Goal: Transaction & Acquisition: Purchase product/service

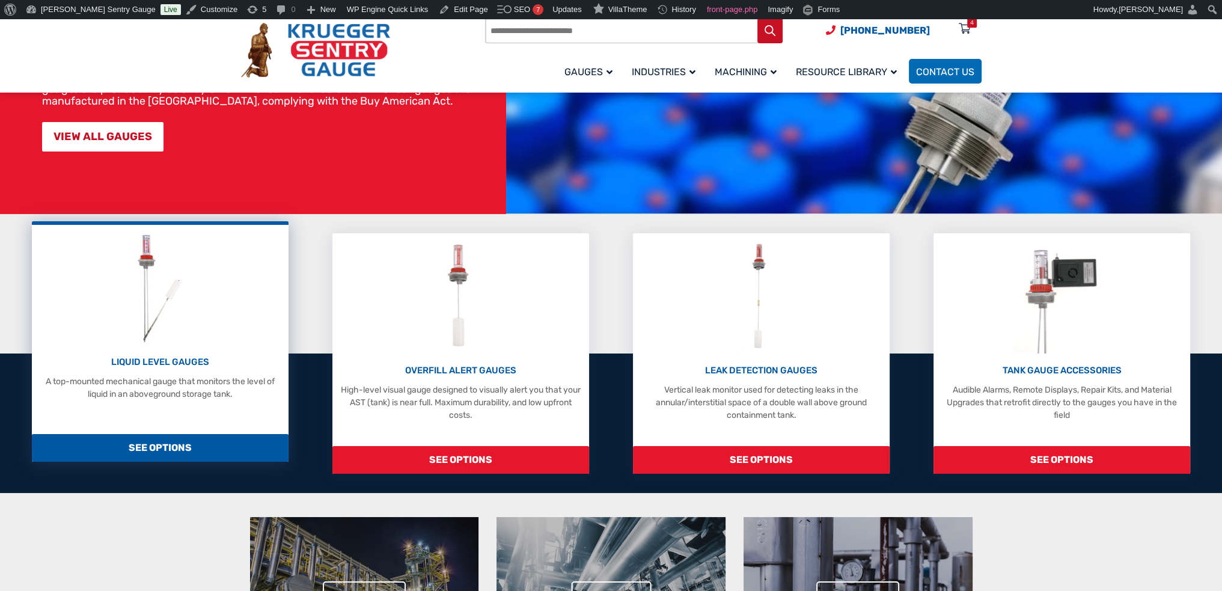
scroll to position [180, 0]
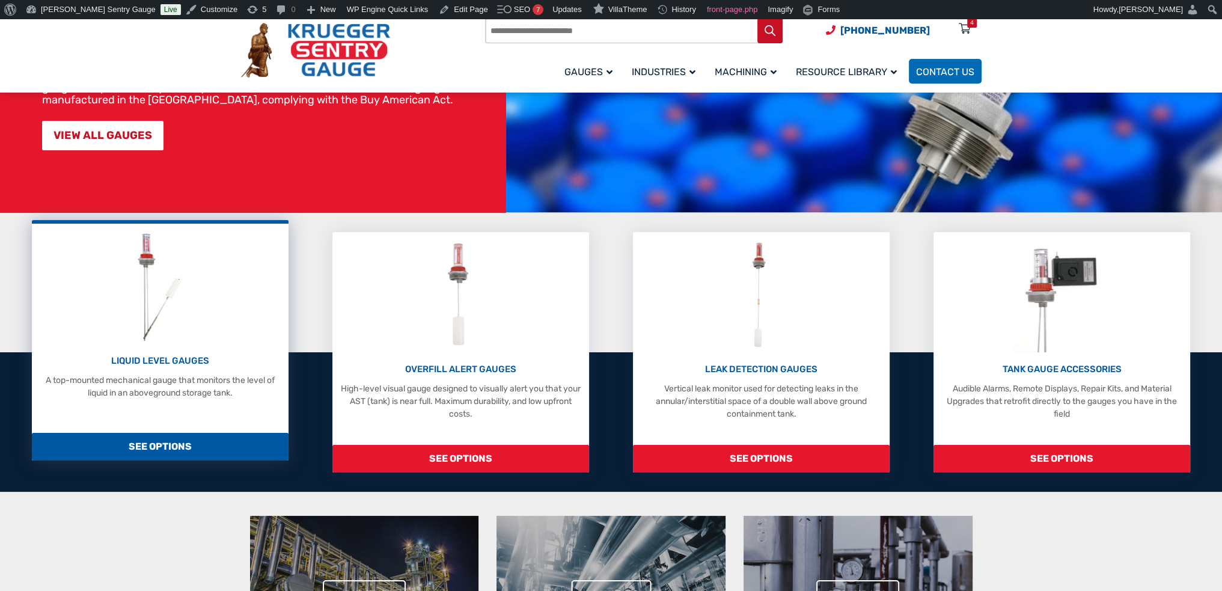
click at [163, 326] on img at bounding box center [160, 287] width 64 height 114
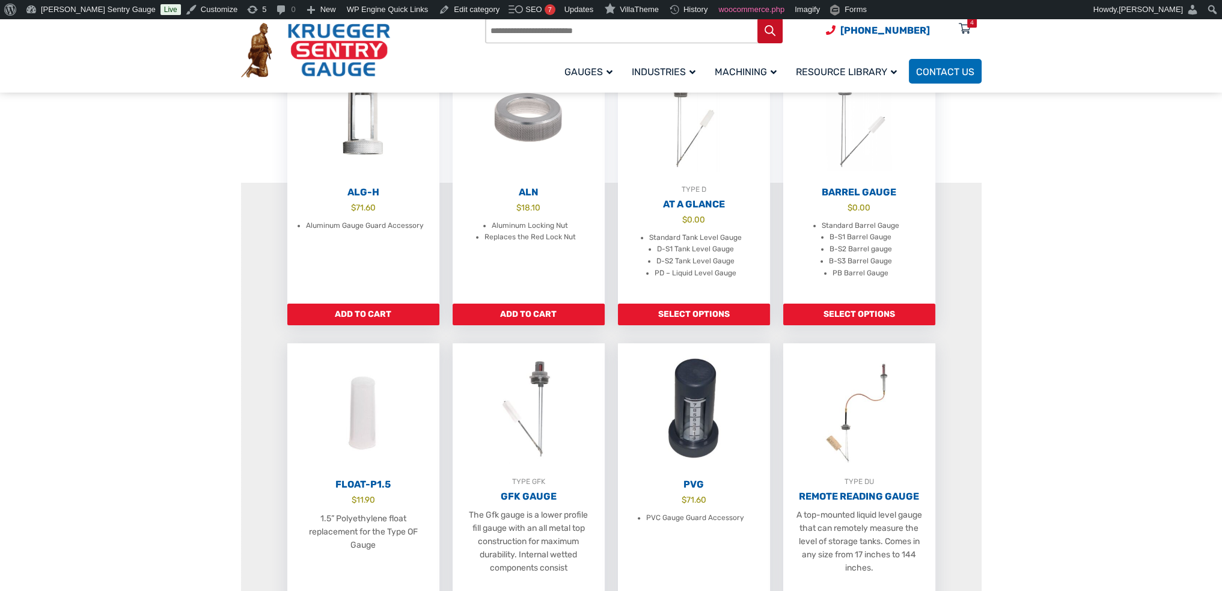
scroll to position [481, 0]
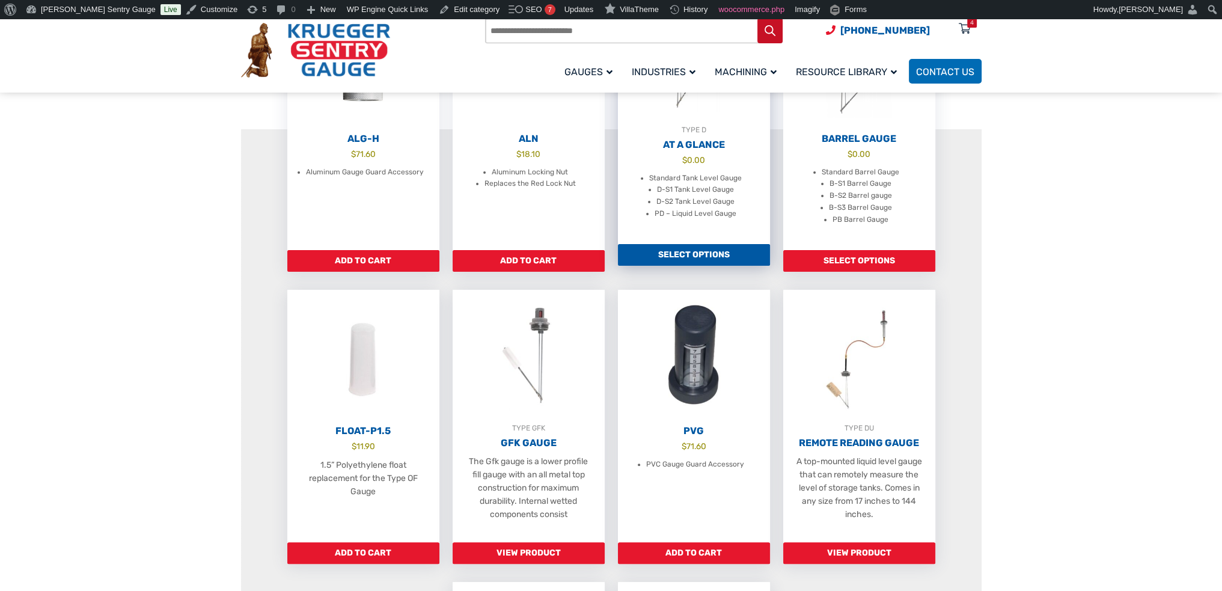
click at [671, 185] on li "Standard Tank Level Gauge" at bounding box center [695, 178] width 93 height 12
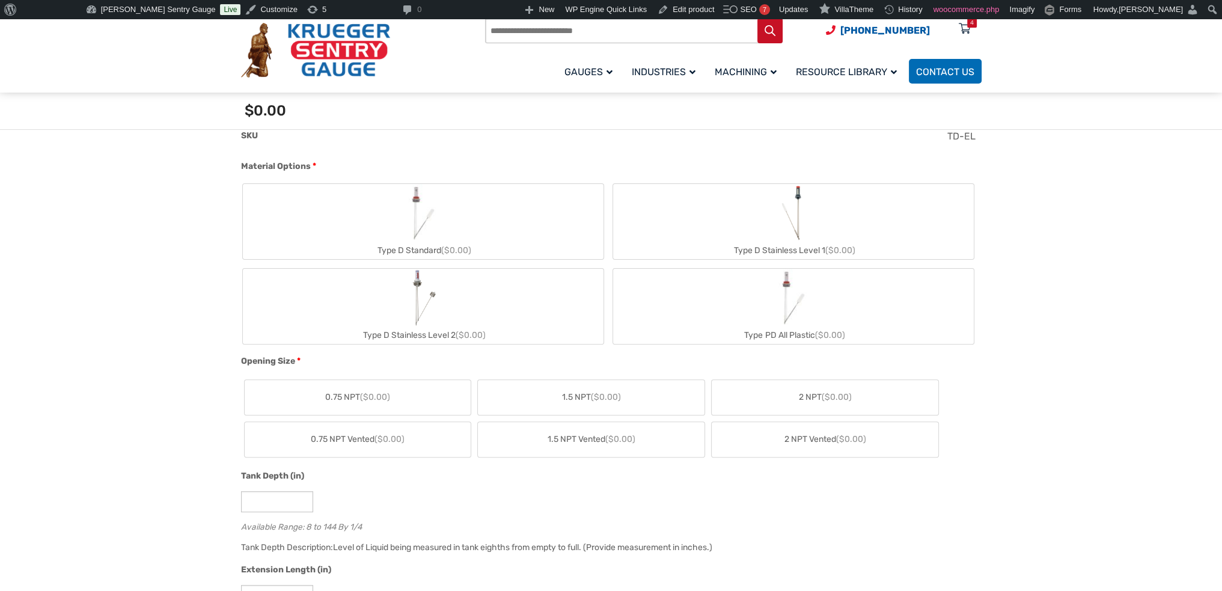
scroll to position [421, 0]
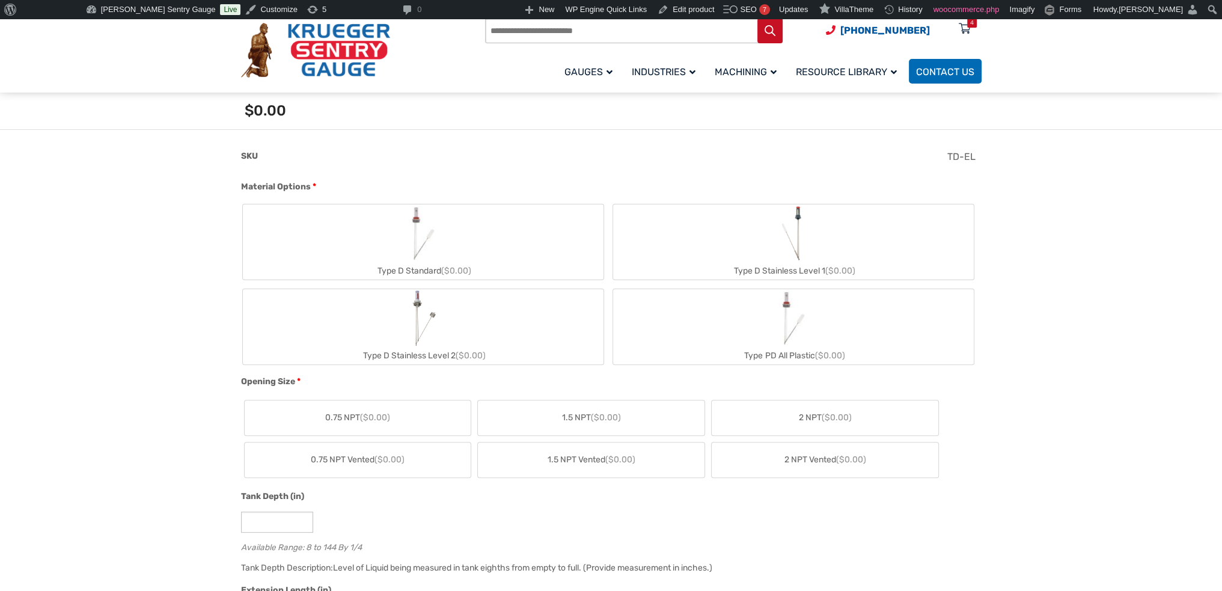
click at [480, 347] on div "Type D Stainless Level 2 ($0.00)" at bounding box center [423, 355] width 361 height 17
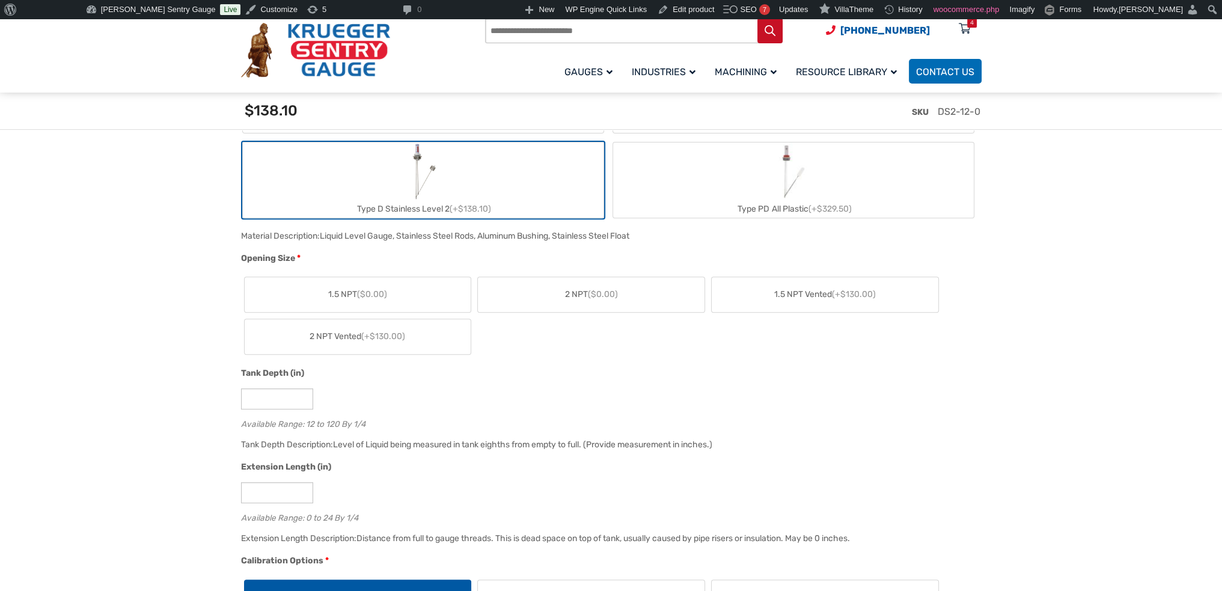
scroll to position [601, 0]
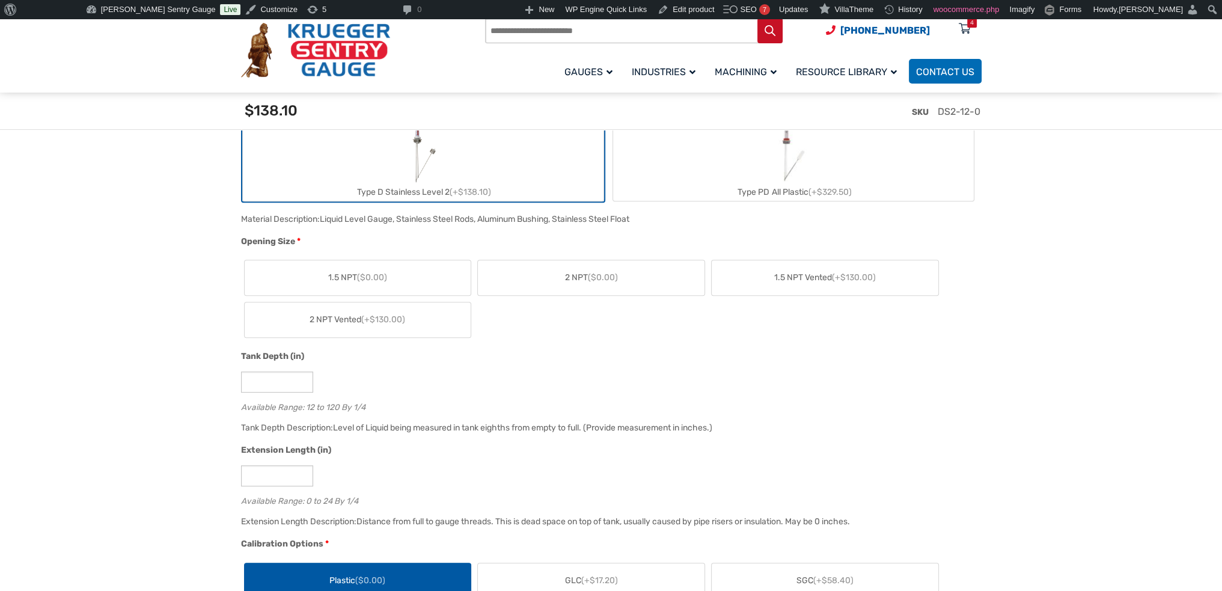
click at [377, 322] on span "(+$130.00)" at bounding box center [383, 319] width 44 height 10
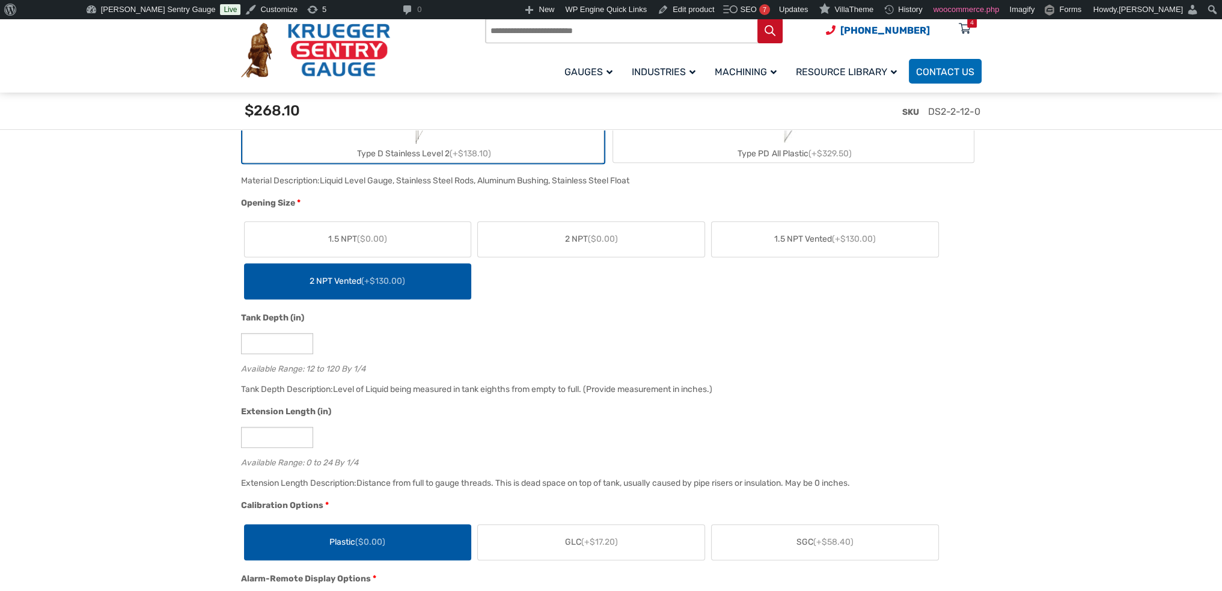
scroll to position [661, 0]
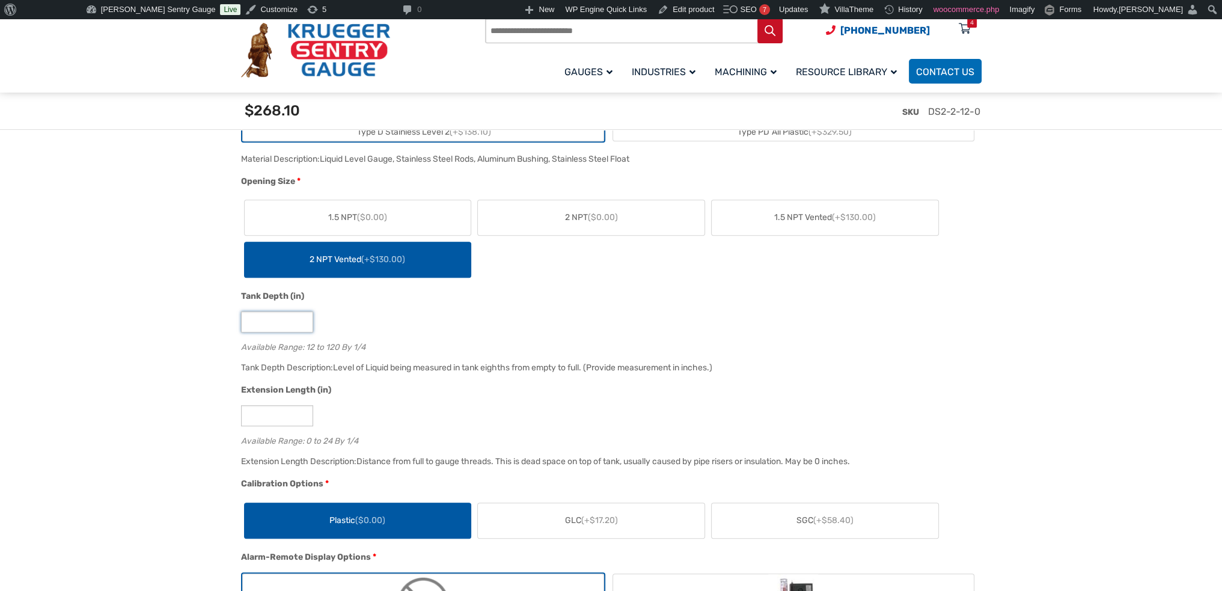
drag, startPoint x: 277, startPoint y: 323, endPoint x: 200, endPoint y: 317, distance: 77.8
type input "***"
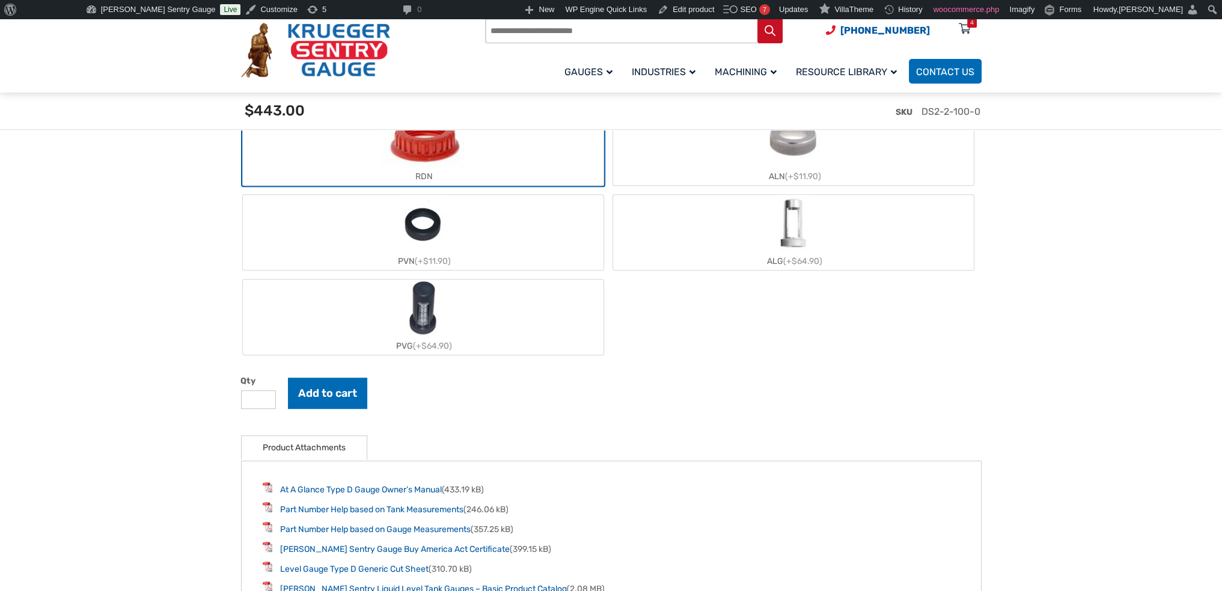
scroll to position [1322, 0]
click at [335, 374] on button "Add to cart" at bounding box center [327, 389] width 79 height 31
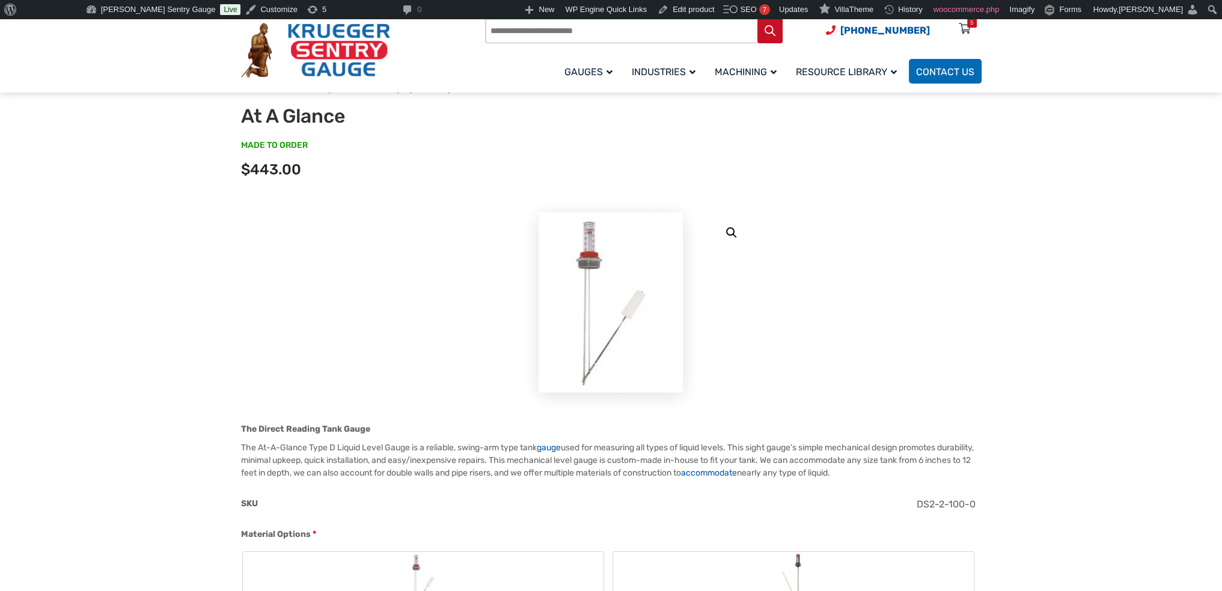
scroll to position [0, 0]
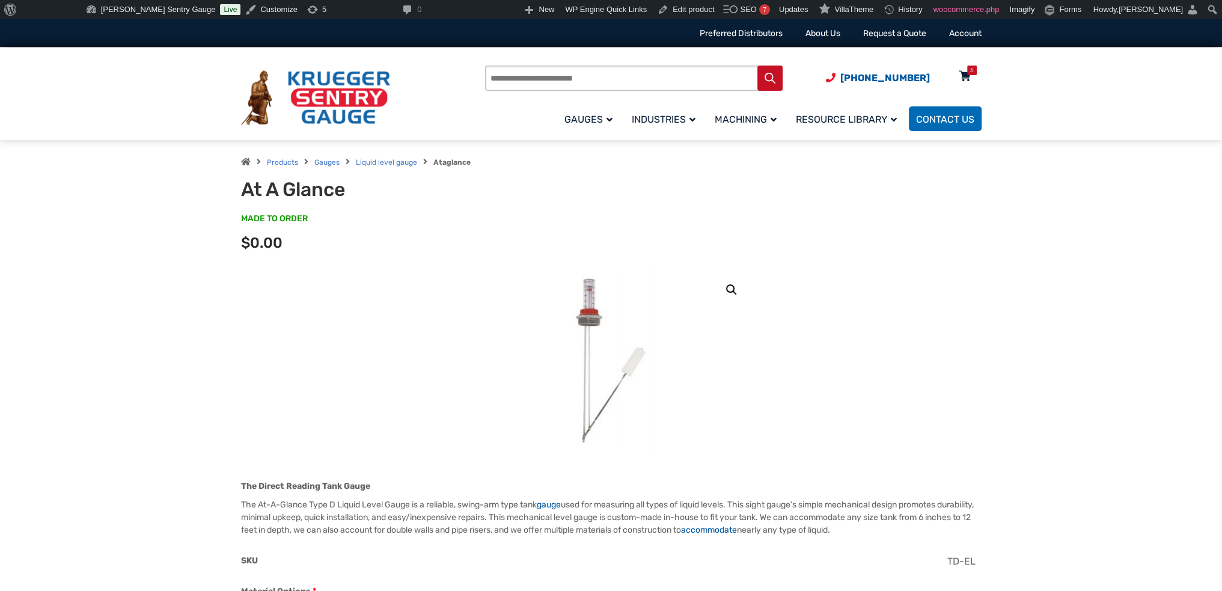
click at [968, 75] on div "5" at bounding box center [972, 71] width 10 height 10
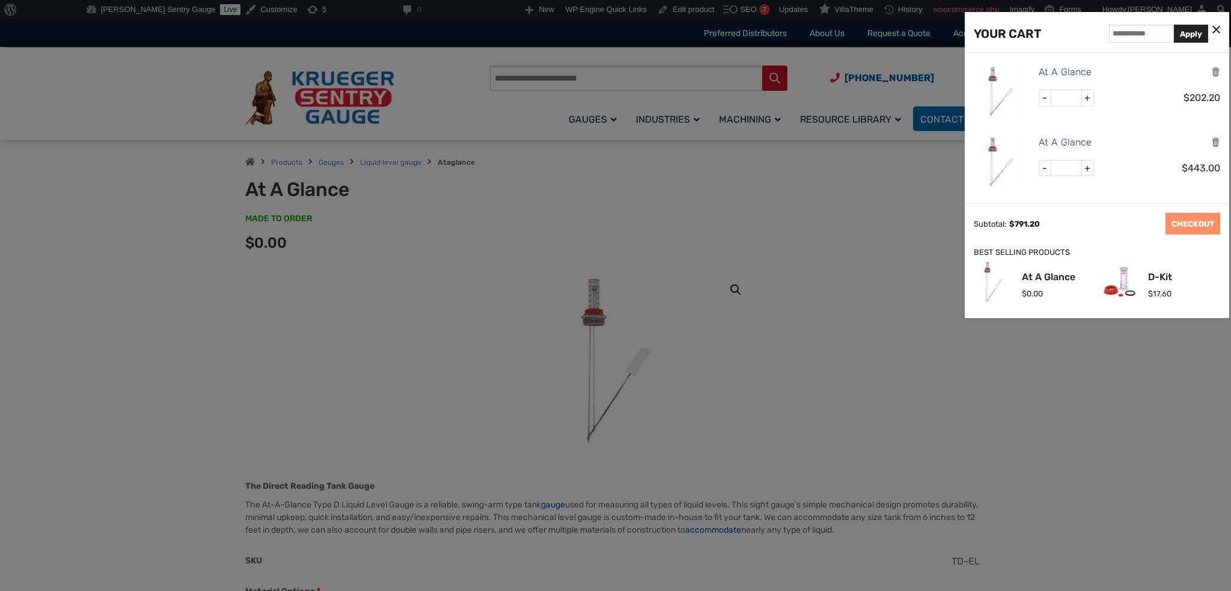
scroll to position [212, 0]
click at [992, 163] on img at bounding box center [1001, 161] width 54 height 54
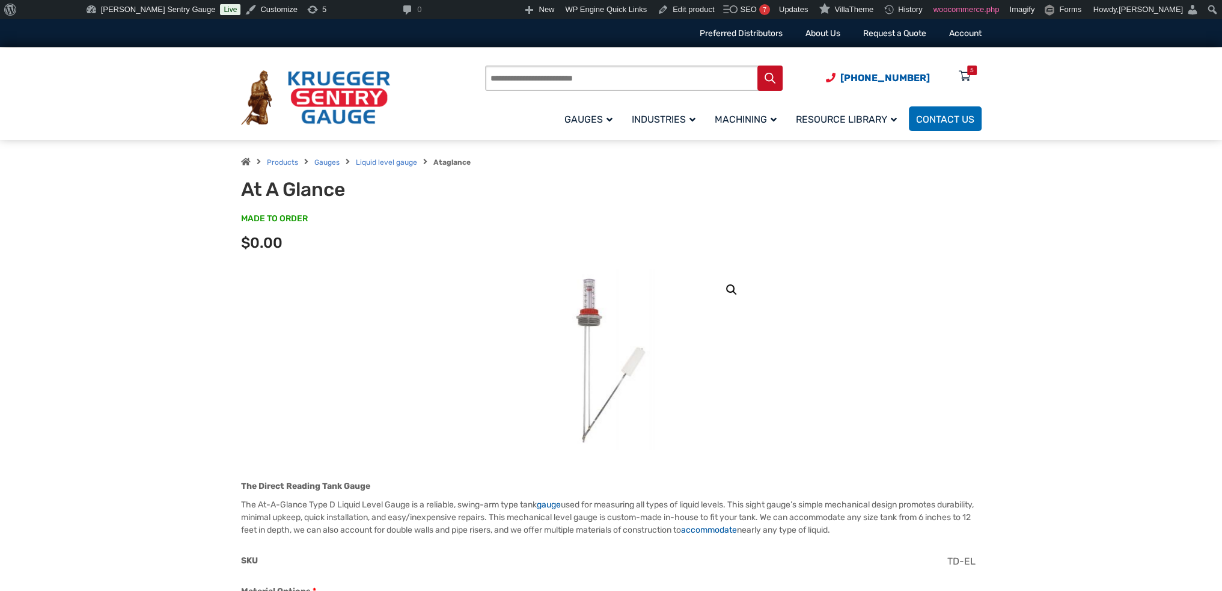
click at [950, 66] on div "Products search (920) 434-8860 Menu 5 Menu Account Gauges Liquid Level Gauge At…" at bounding box center [733, 98] width 496 height 70
click at [965, 74] on icon at bounding box center [965, 76] width 12 height 19
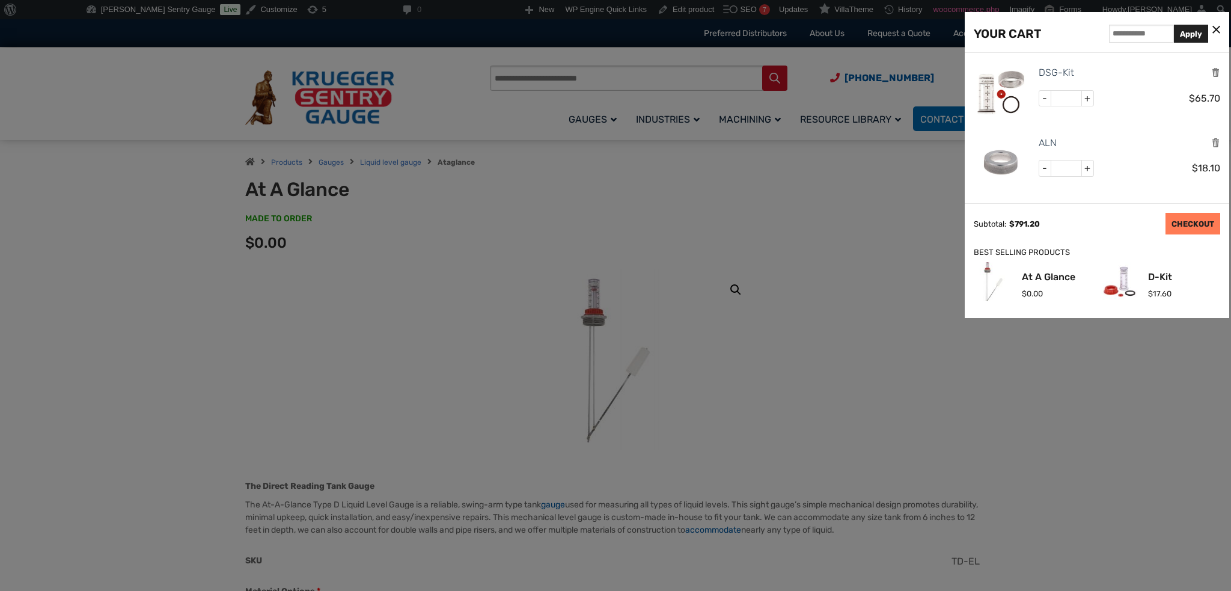
click at [1194, 220] on link "CHECKOUT" at bounding box center [1192, 224] width 55 height 22
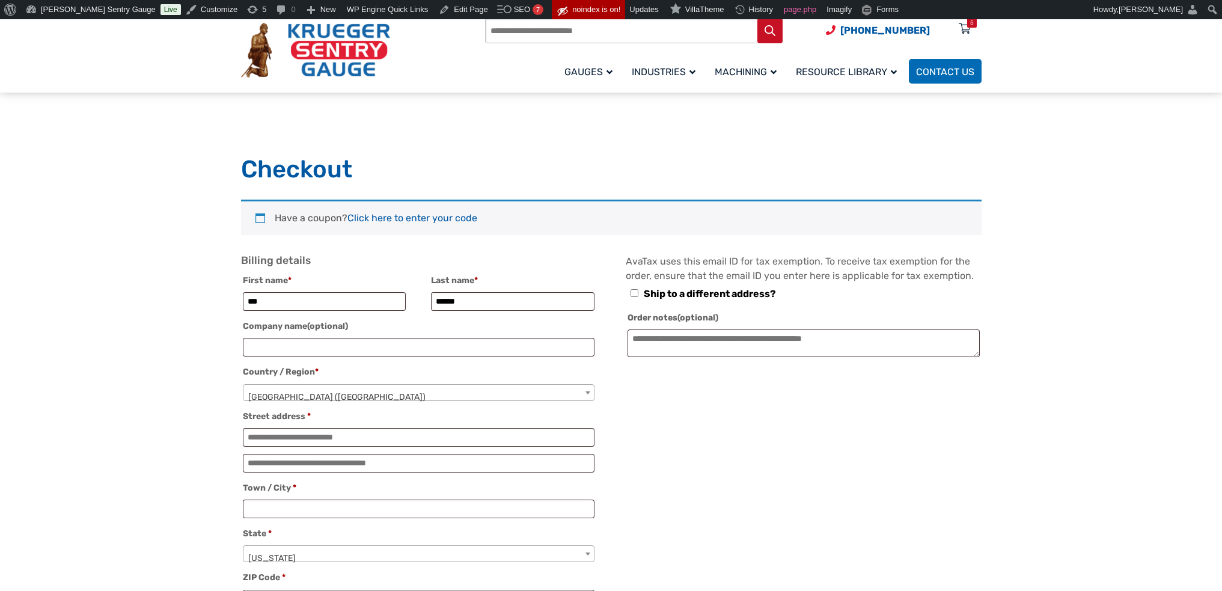
select select "**"
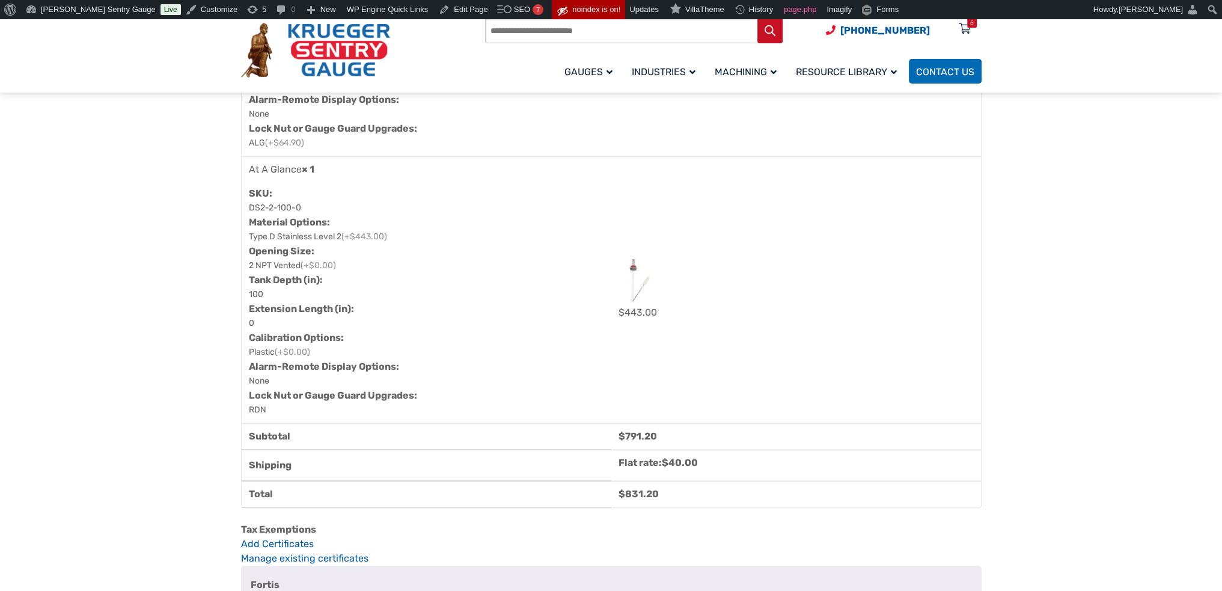
scroll to position [1322, 0]
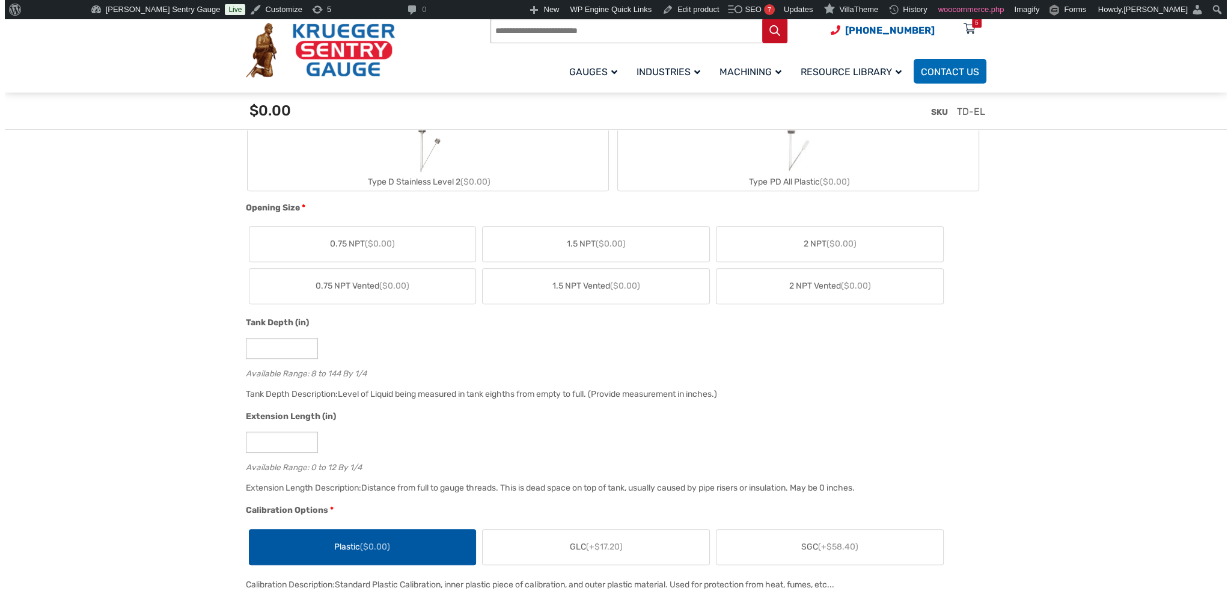
scroll to position [361, 0]
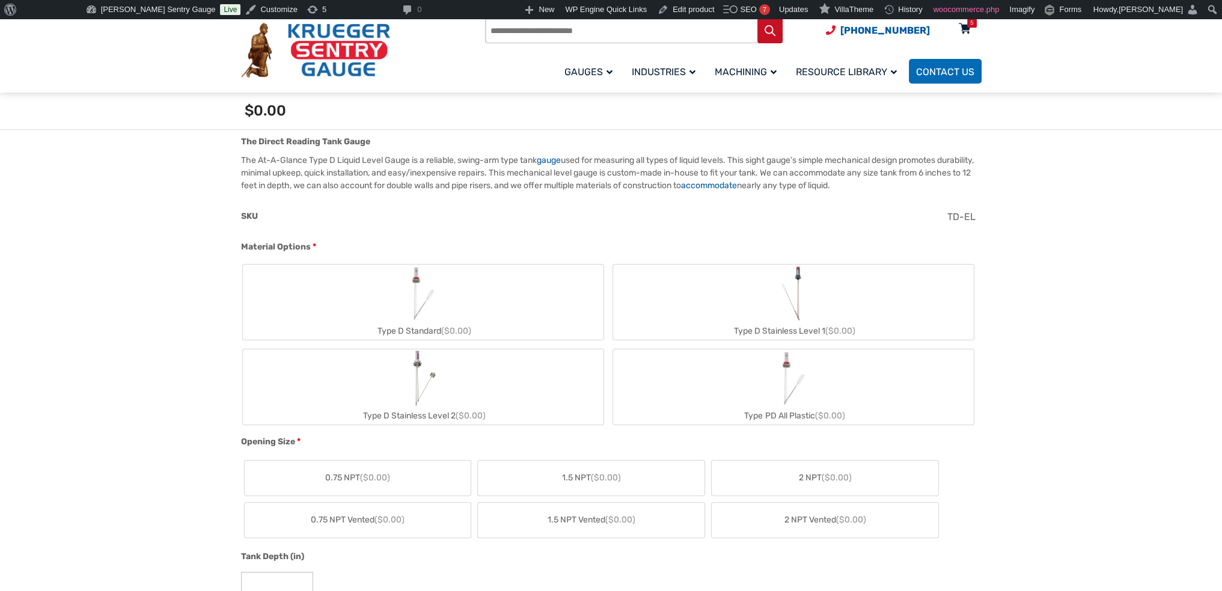
click at [970, 23] on div "5" at bounding box center [972, 23] width 4 height 10
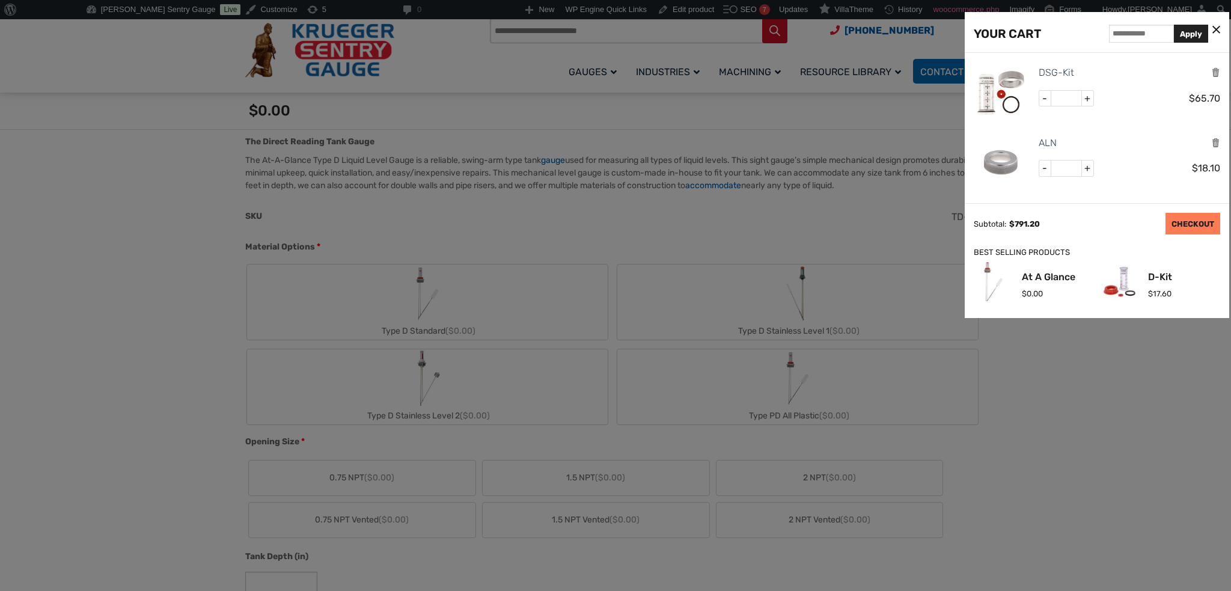
click at [1186, 219] on link "CHECKOUT" at bounding box center [1192, 224] width 55 height 22
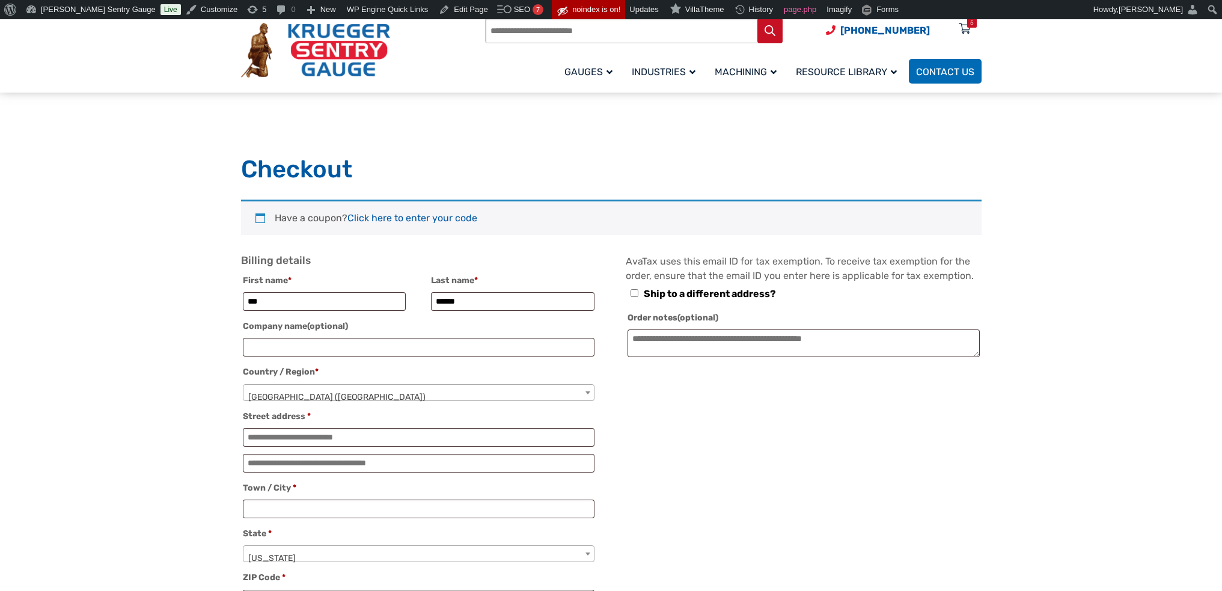
select select "**"
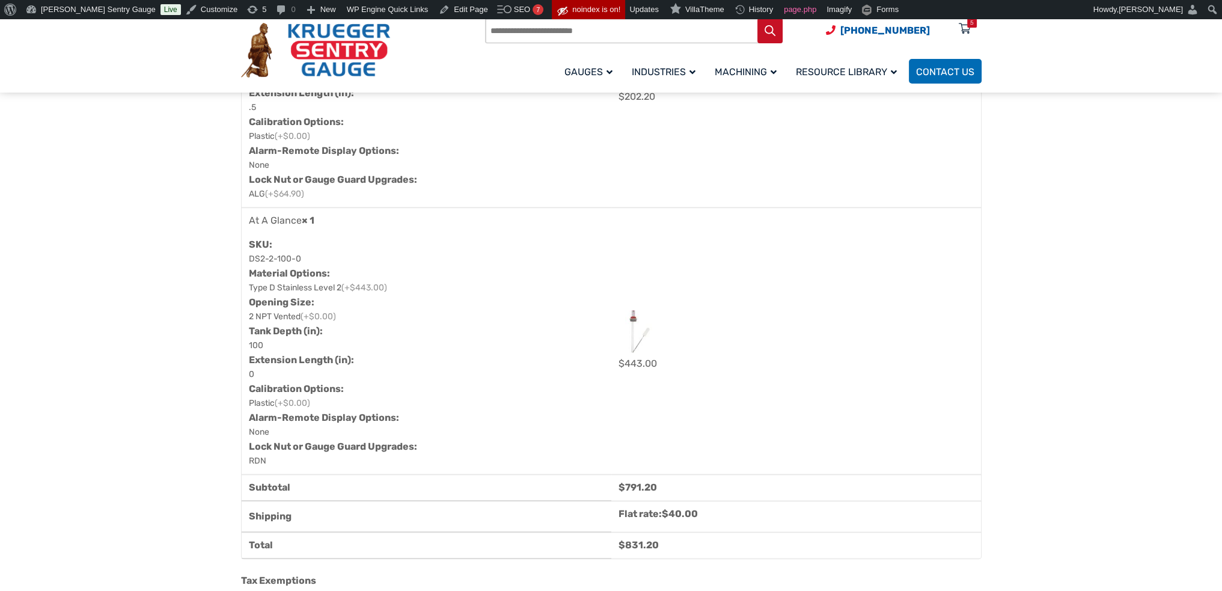
scroll to position [1262, 0]
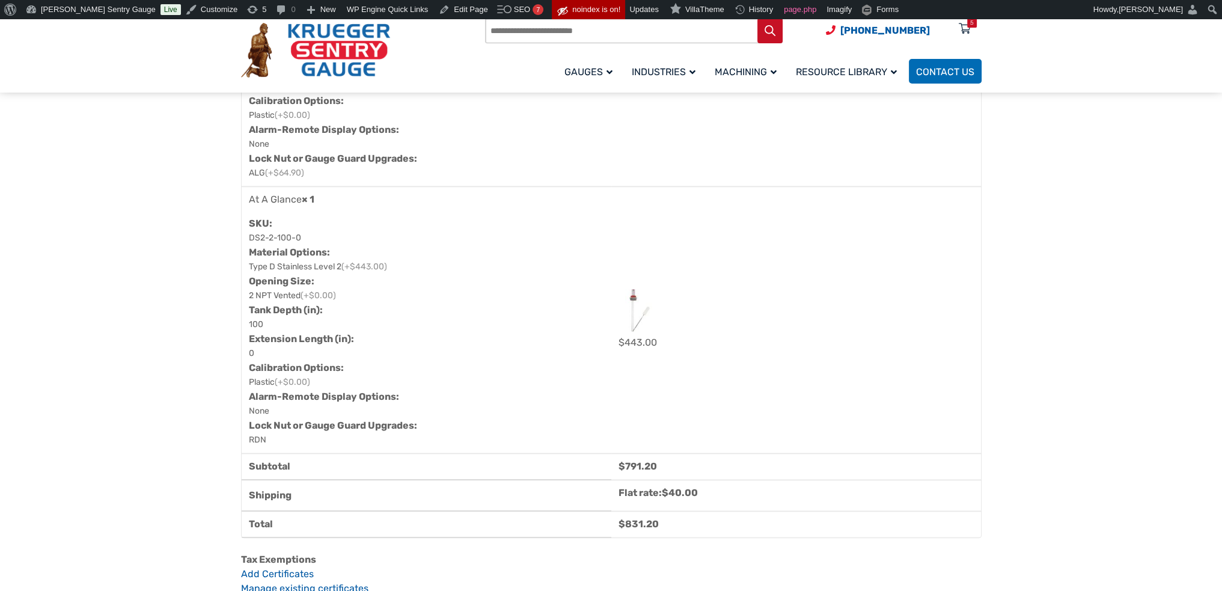
click at [188, 194] on section "**********" at bounding box center [611, 213] width 1222 height 2552
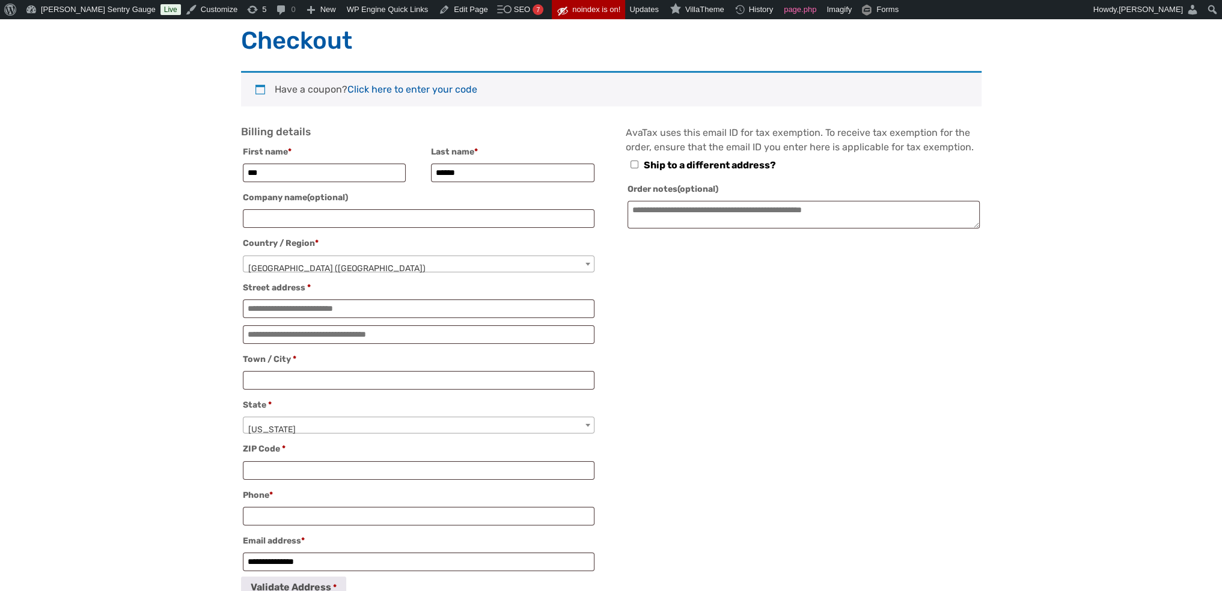
scroll to position [0, 0]
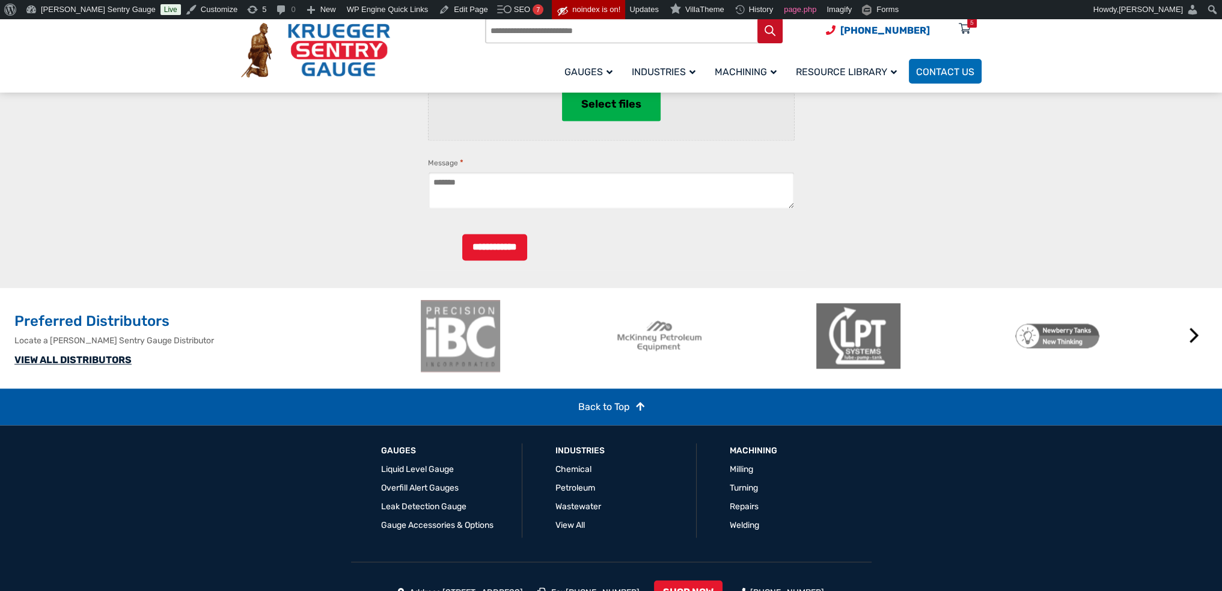
scroll to position [2550, 0]
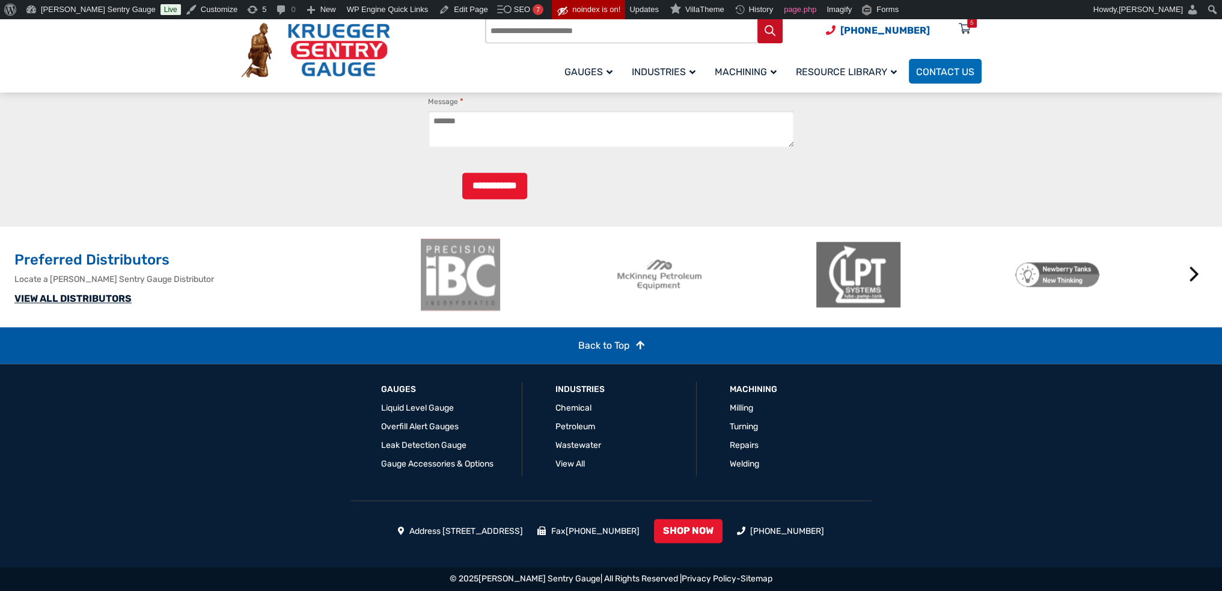
click at [82, 310] on div "Preferred Distributors Locate a Krueger Sentry Gauge Distributor VIEW ALL DISTR…" at bounding box center [213, 277] width 398 height 76
click at [82, 297] on link "VIEW ALL DISTRIBUTORS" at bounding box center [72, 298] width 117 height 11
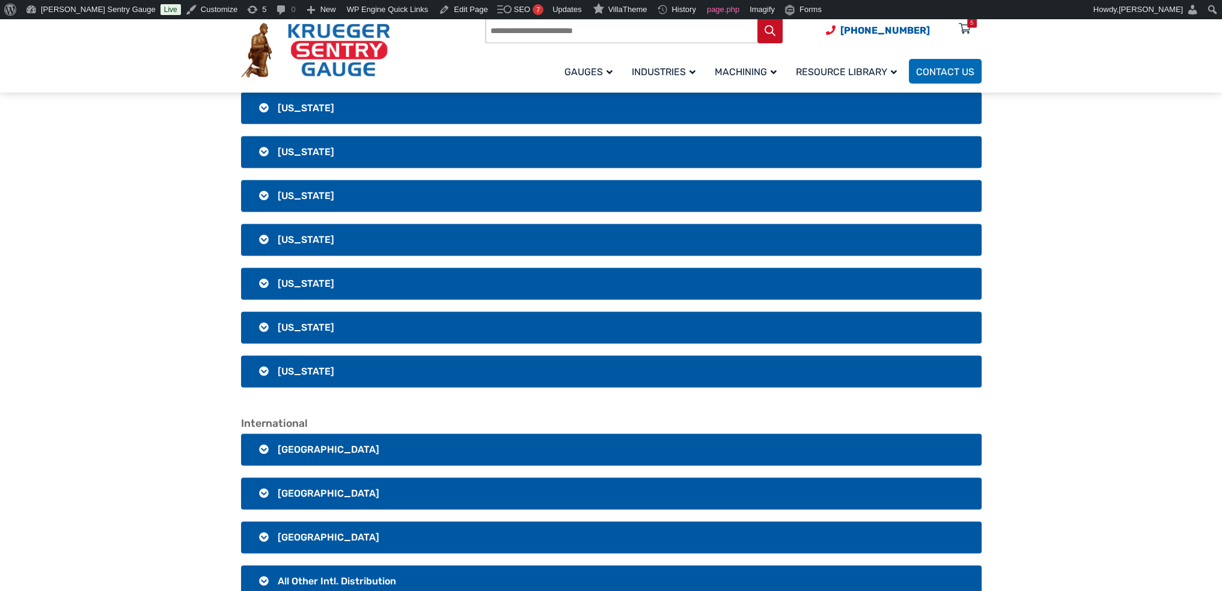
scroll to position [2344, 0]
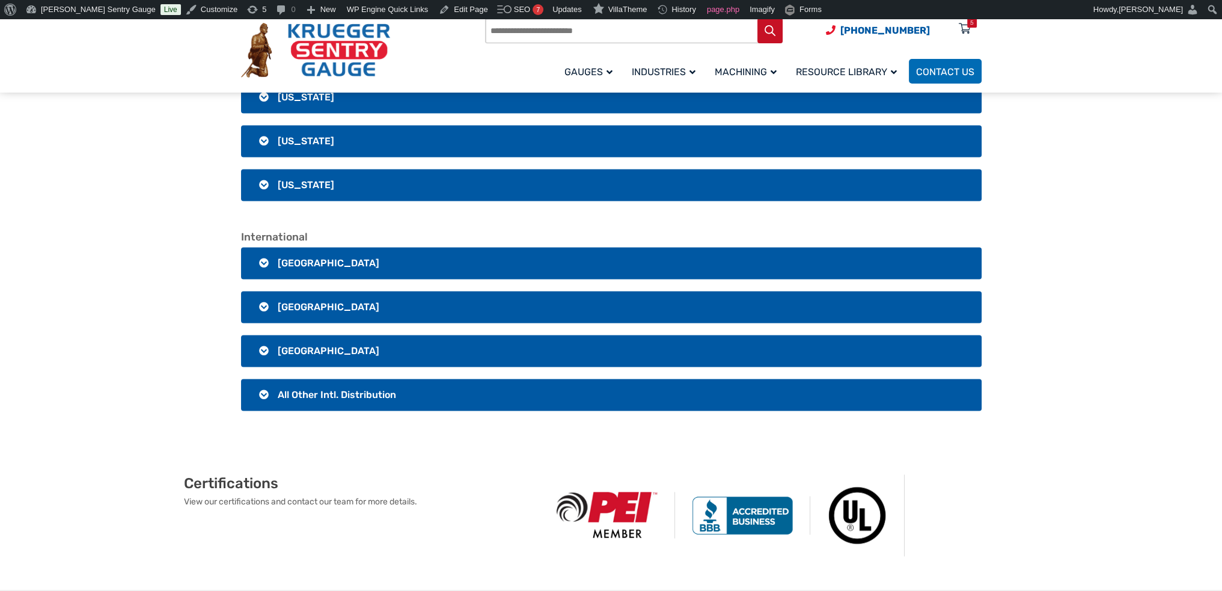
click at [358, 267] on h3 "[GEOGRAPHIC_DATA]" at bounding box center [611, 263] width 740 height 32
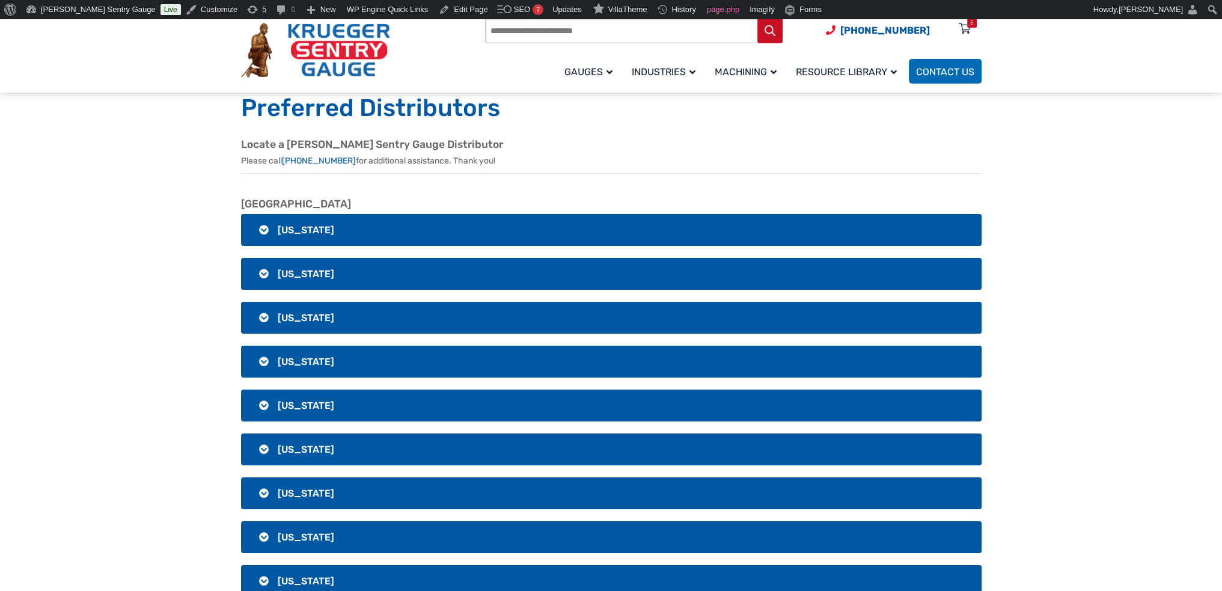
scroll to position [0, 0]
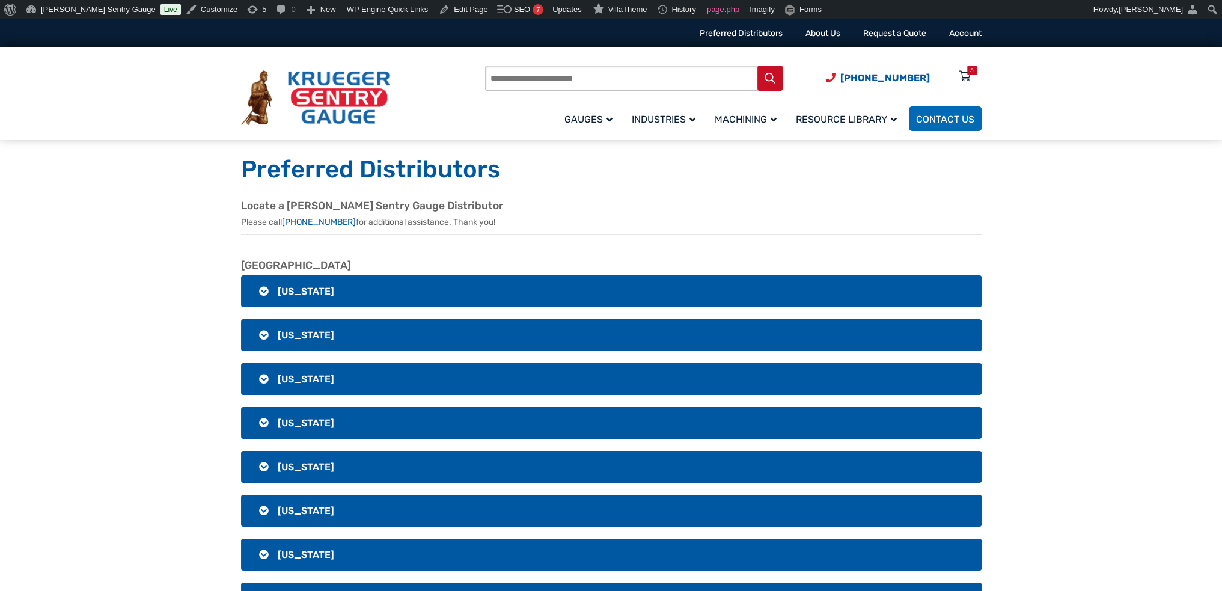
drag, startPoint x: 137, startPoint y: 251, endPoint x: 136, endPoint y: 258, distance: 7.3
drag, startPoint x: 103, startPoint y: 248, endPoint x: 130, endPoint y: 300, distance: 59.1
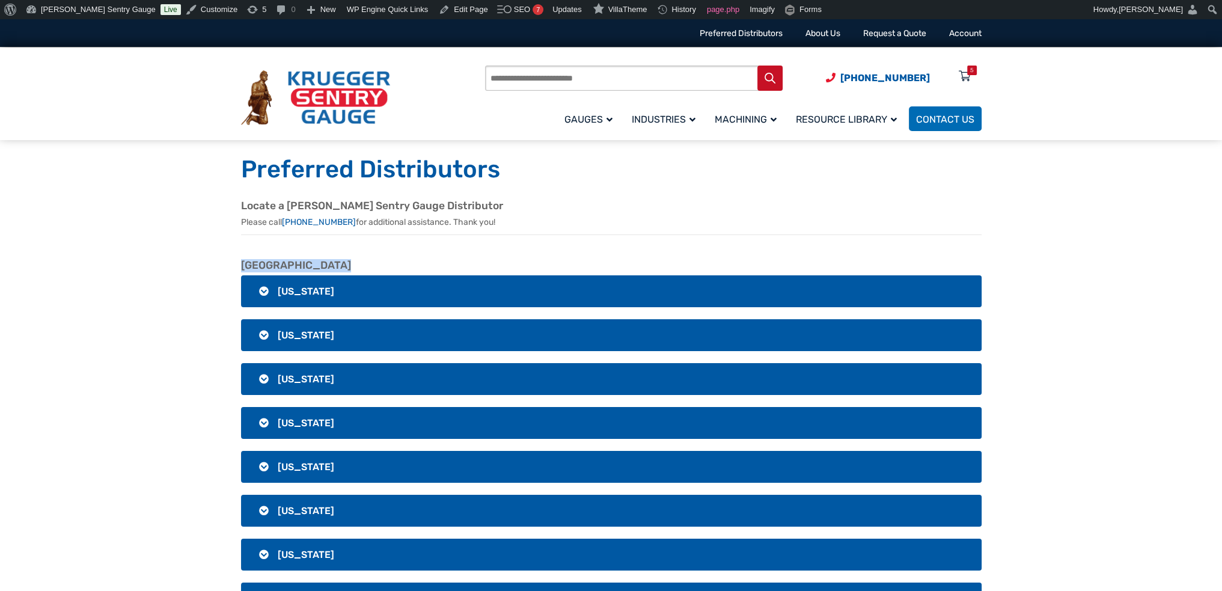
click at [367, 268] on h2 "[GEOGRAPHIC_DATA]" at bounding box center [611, 265] width 740 height 13
click at [245, 252] on div "Locate a [PERSON_NAME] Sentry Gauge Distributor Please call [PHONE_NUMBER] for …" at bounding box center [611, 229] width 769 height 59
